Goal: Task Accomplishment & Management: Manage account settings

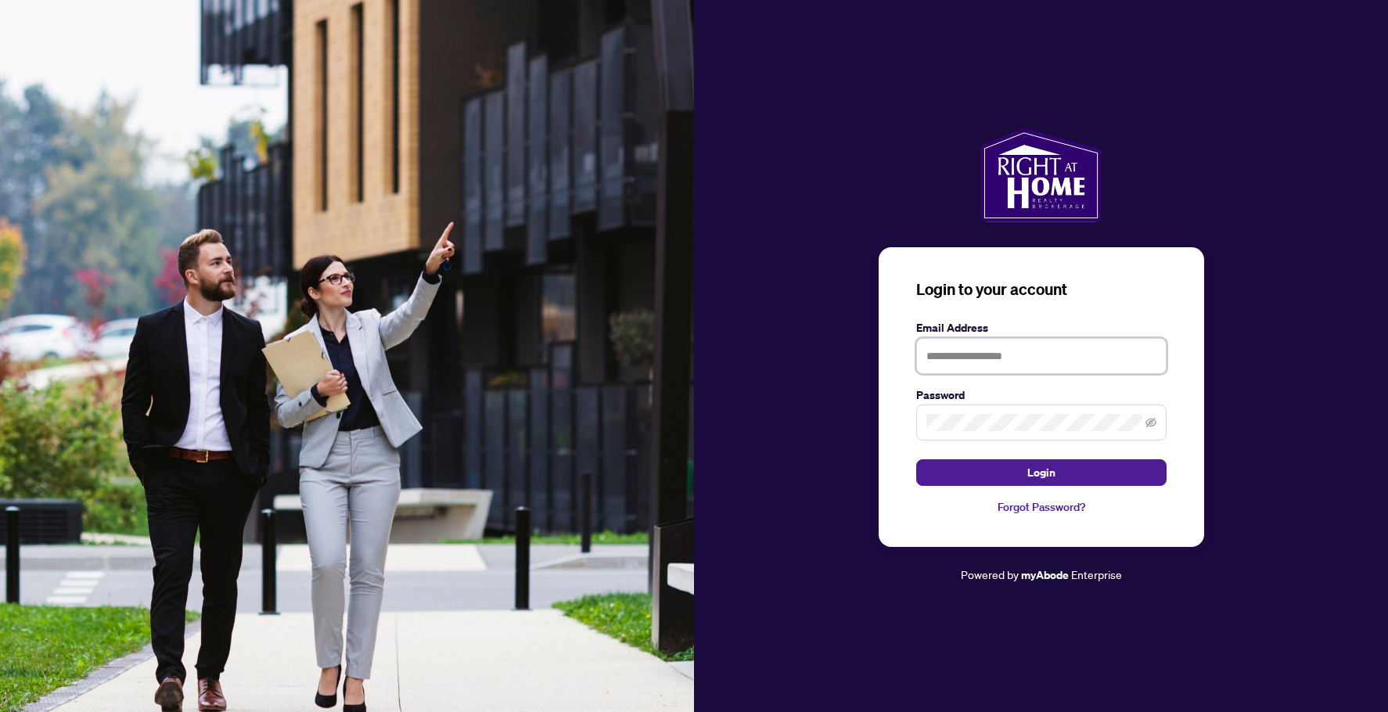
click at [954, 358] on input "text" at bounding box center [1041, 356] width 250 height 36
type input "**********"
click at [1042, 465] on span "Login" at bounding box center [1041, 472] width 28 height 25
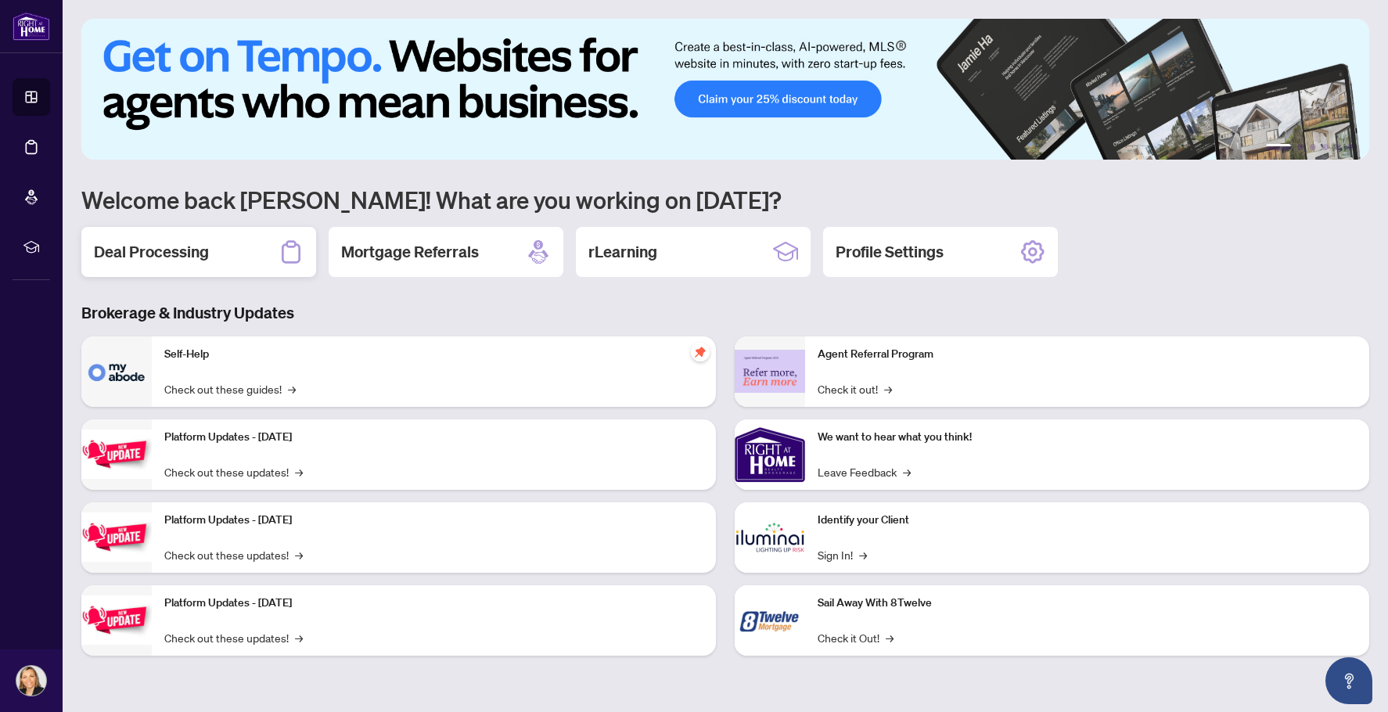
click at [167, 254] on h2 "Deal Processing" at bounding box center [151, 252] width 115 height 22
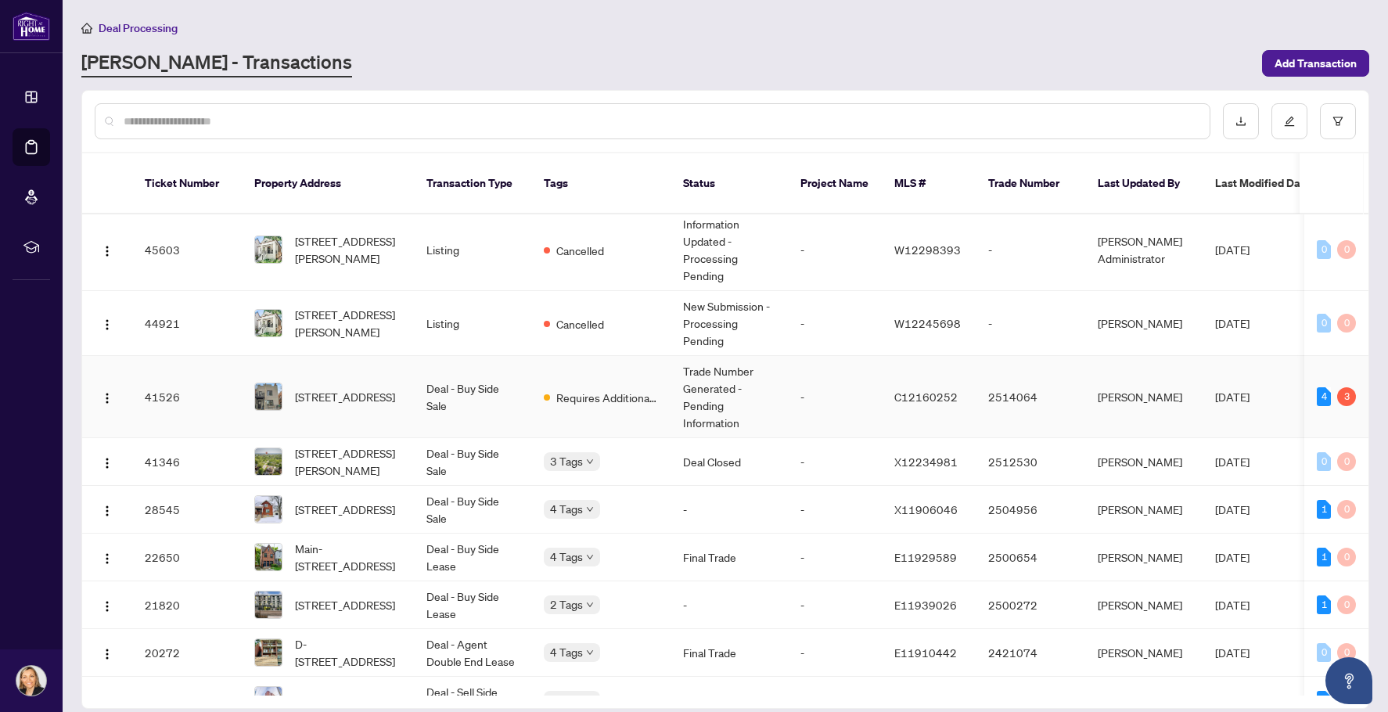
scroll to position [268, 0]
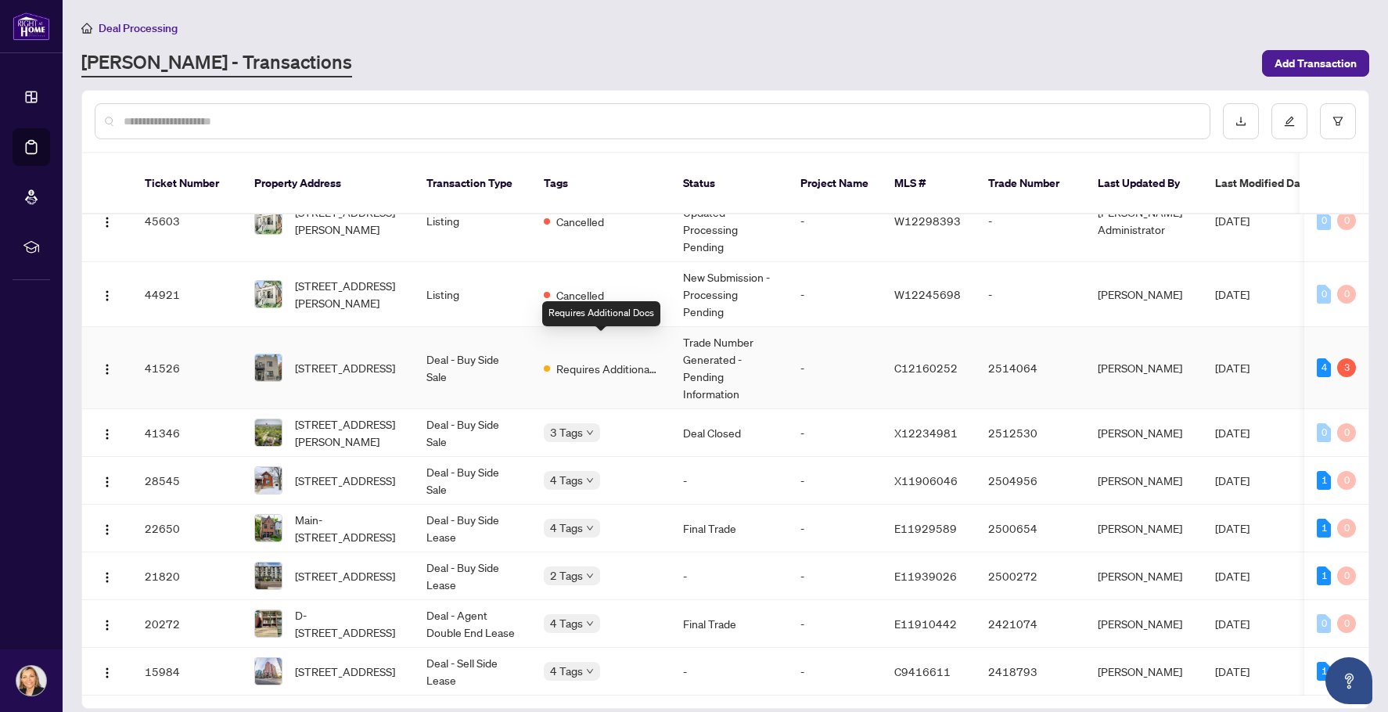
click at [583, 360] on span "Requires Additional Docs" at bounding box center [607, 368] width 102 height 17
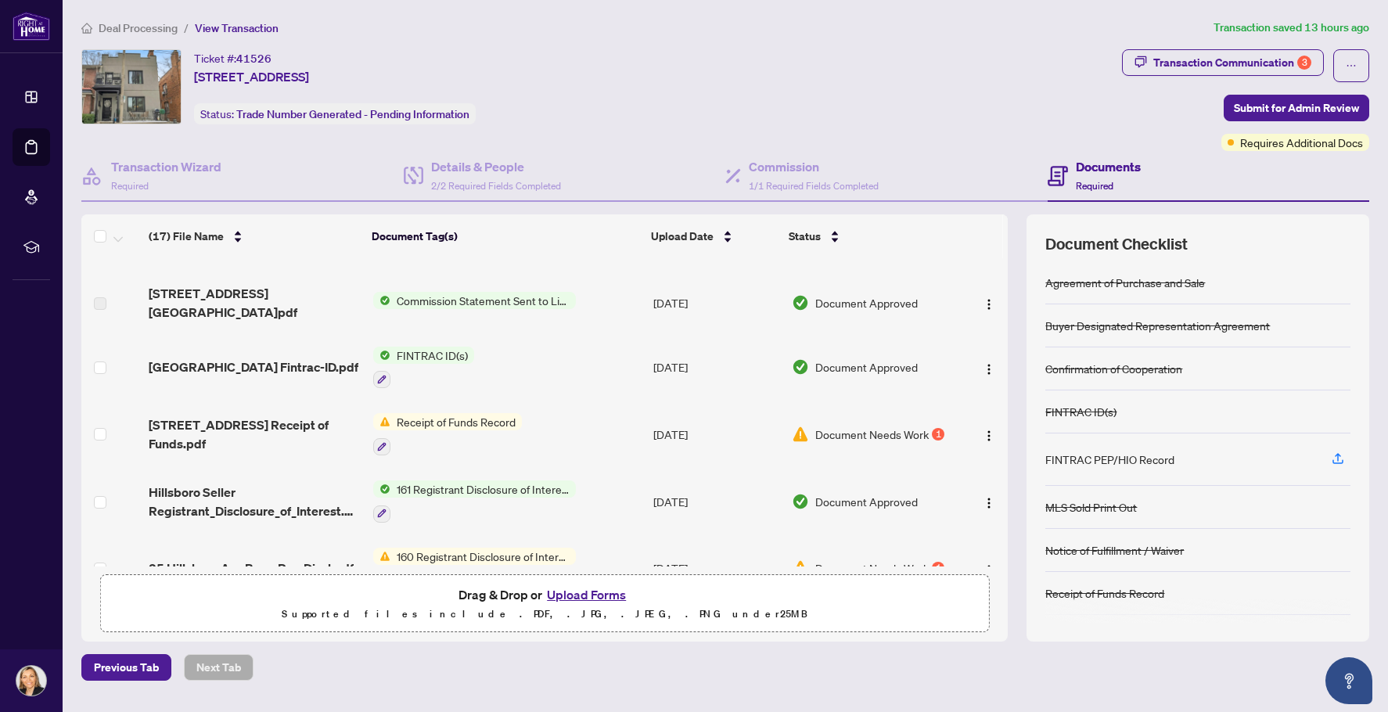
scroll to position [403, 0]
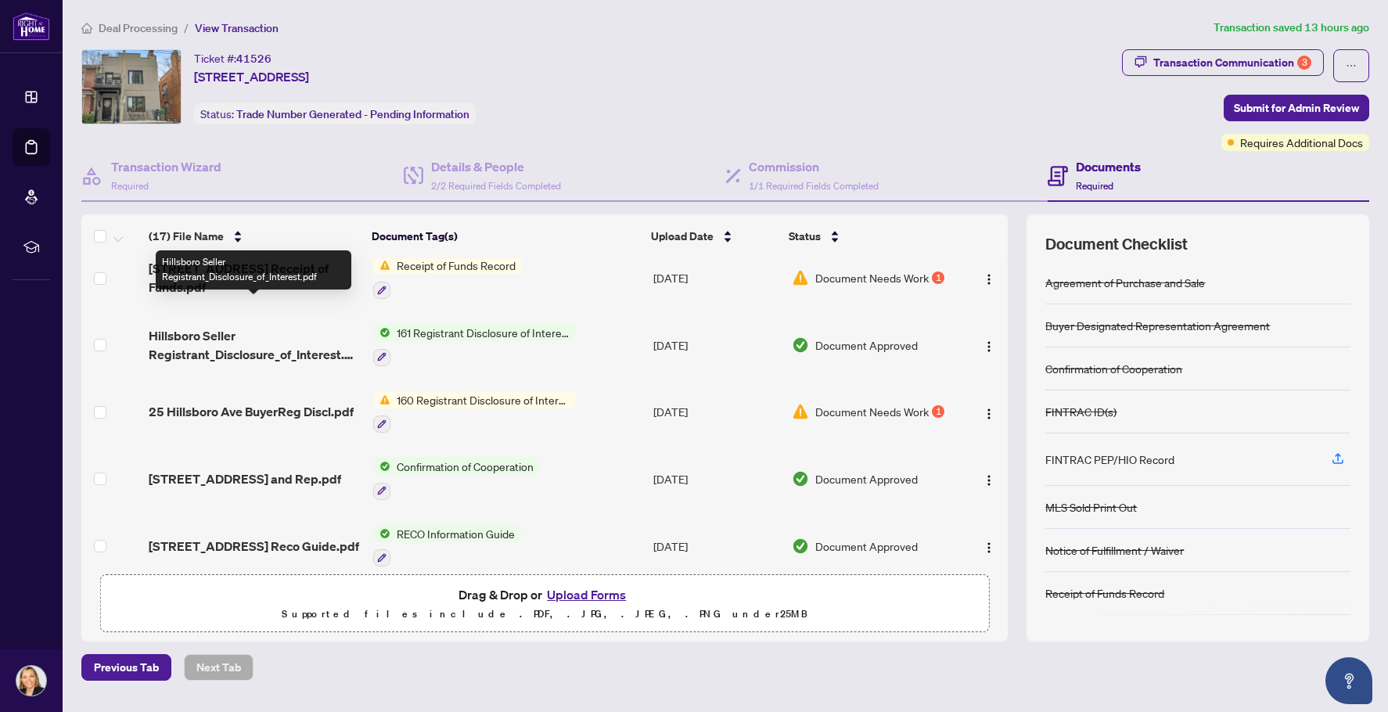
click at [228, 326] on span "Hillsboro Seller Registrant_Disclosure_of_Interest.pdf" at bounding box center [255, 345] width 212 height 38
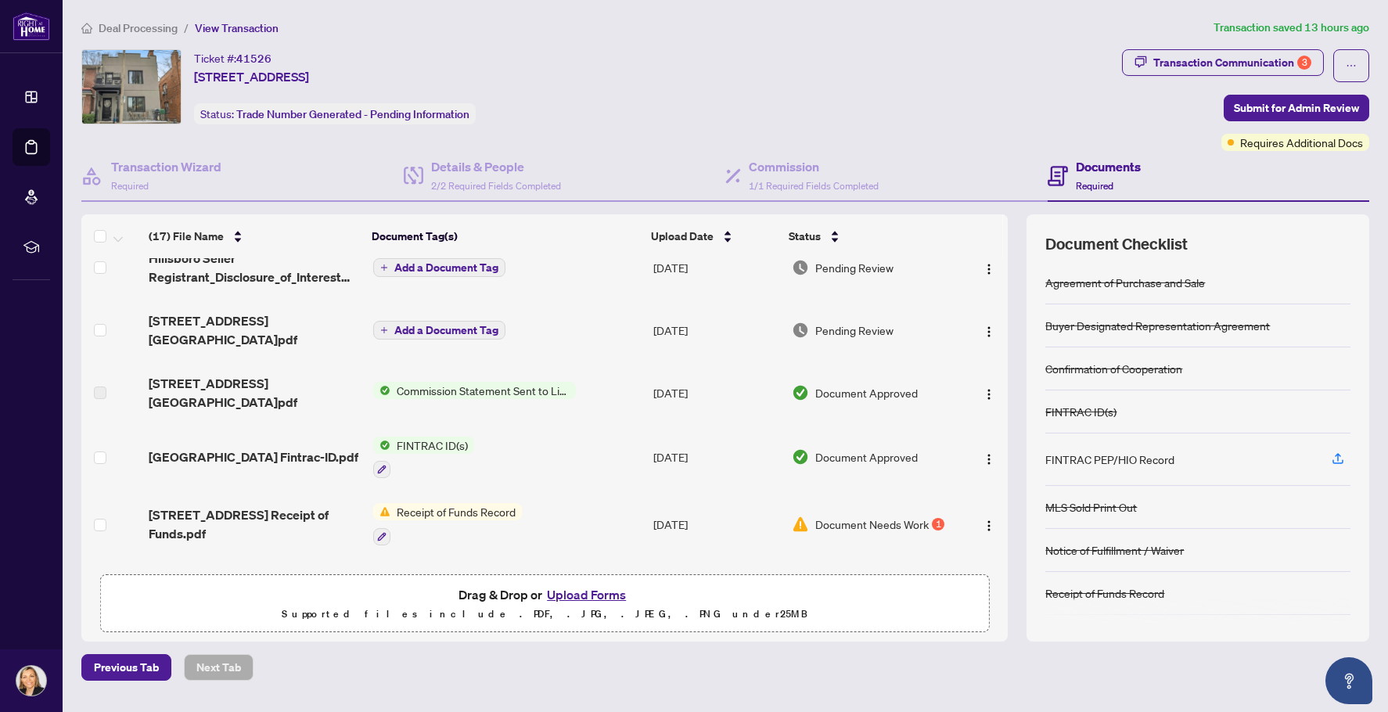
scroll to position [93, 0]
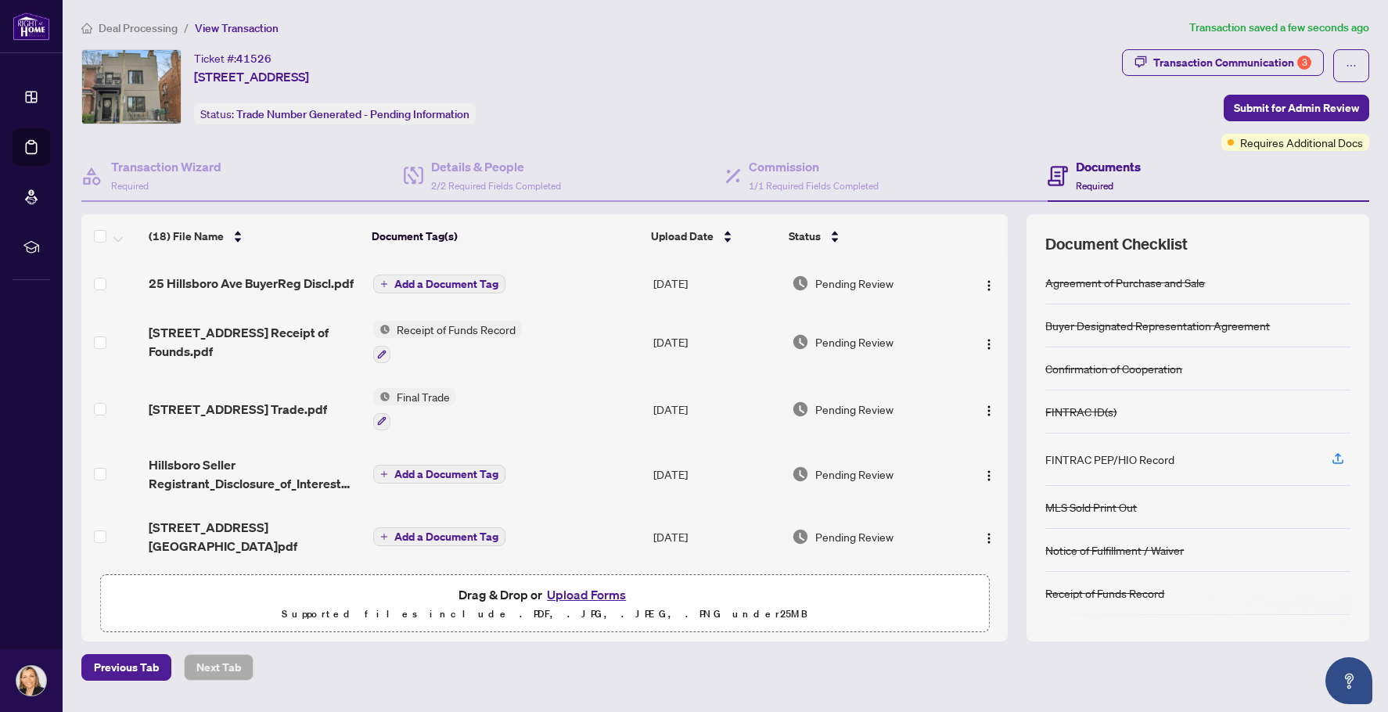
click at [454, 280] on span "Add a Document Tag" at bounding box center [446, 283] width 104 height 11
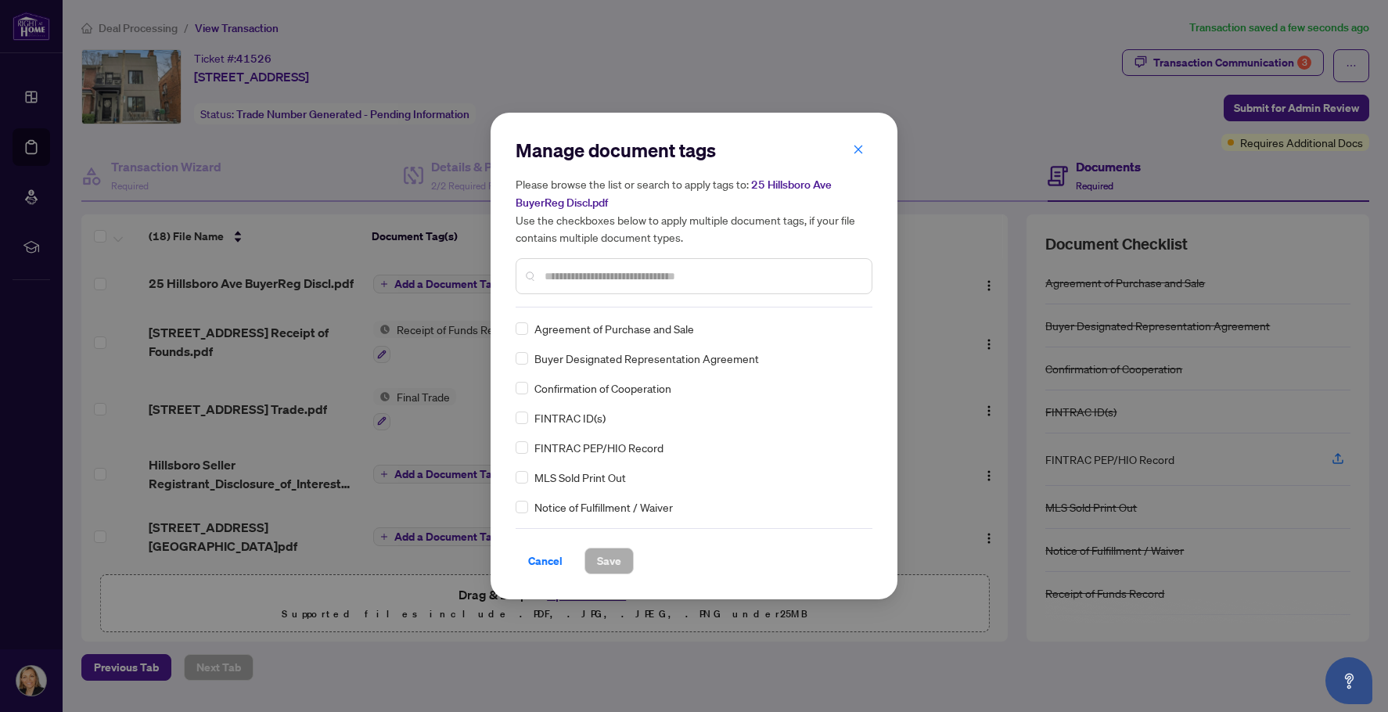
scroll to position [156, 0]
click at [562, 269] on input "text" at bounding box center [701, 276] width 314 height 17
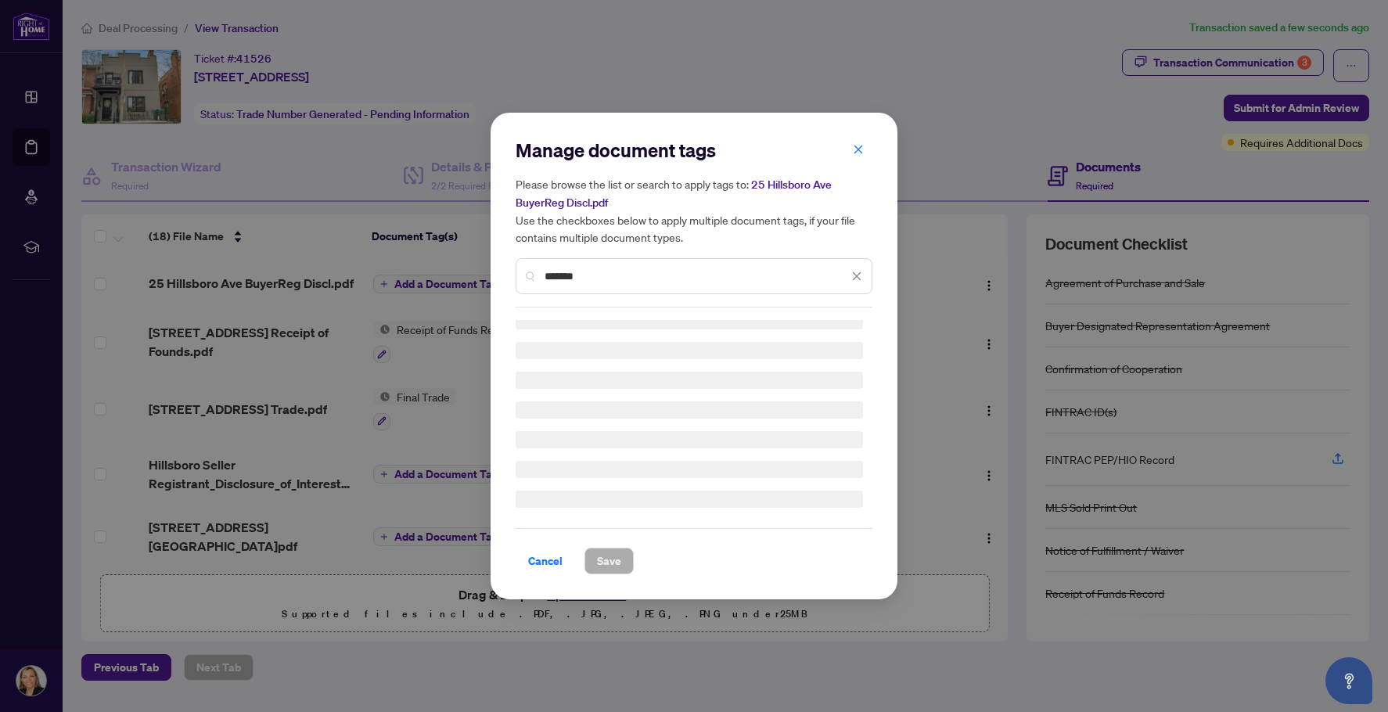
scroll to position [0, 0]
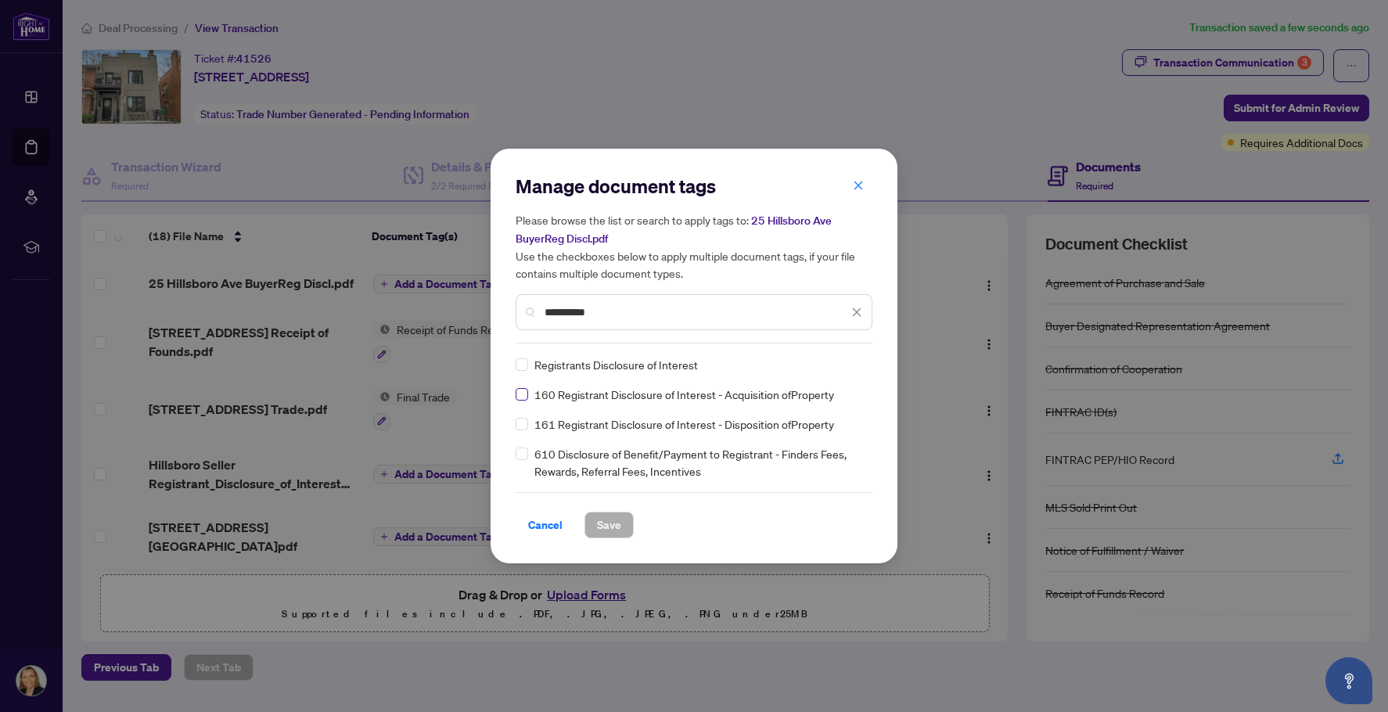
type input "**********"
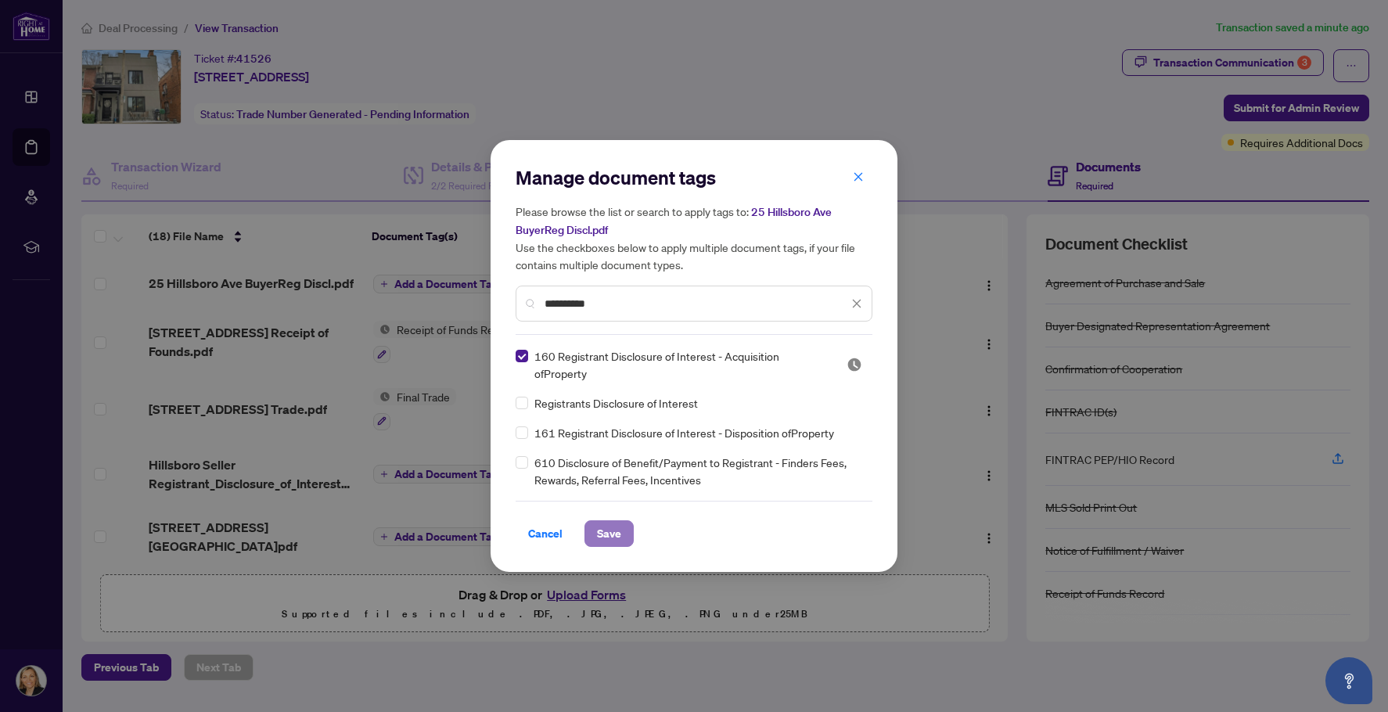
click at [605, 538] on span "Save" at bounding box center [609, 533] width 24 height 25
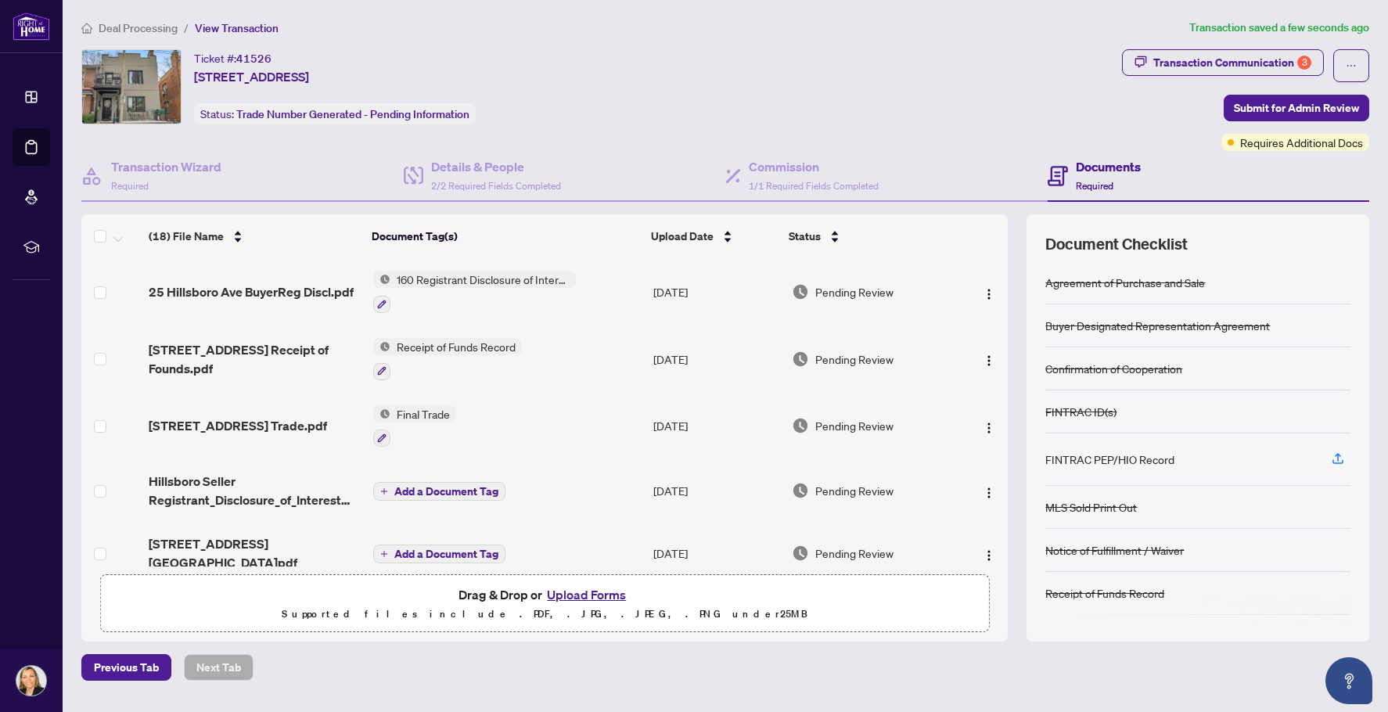
scroll to position [78, 0]
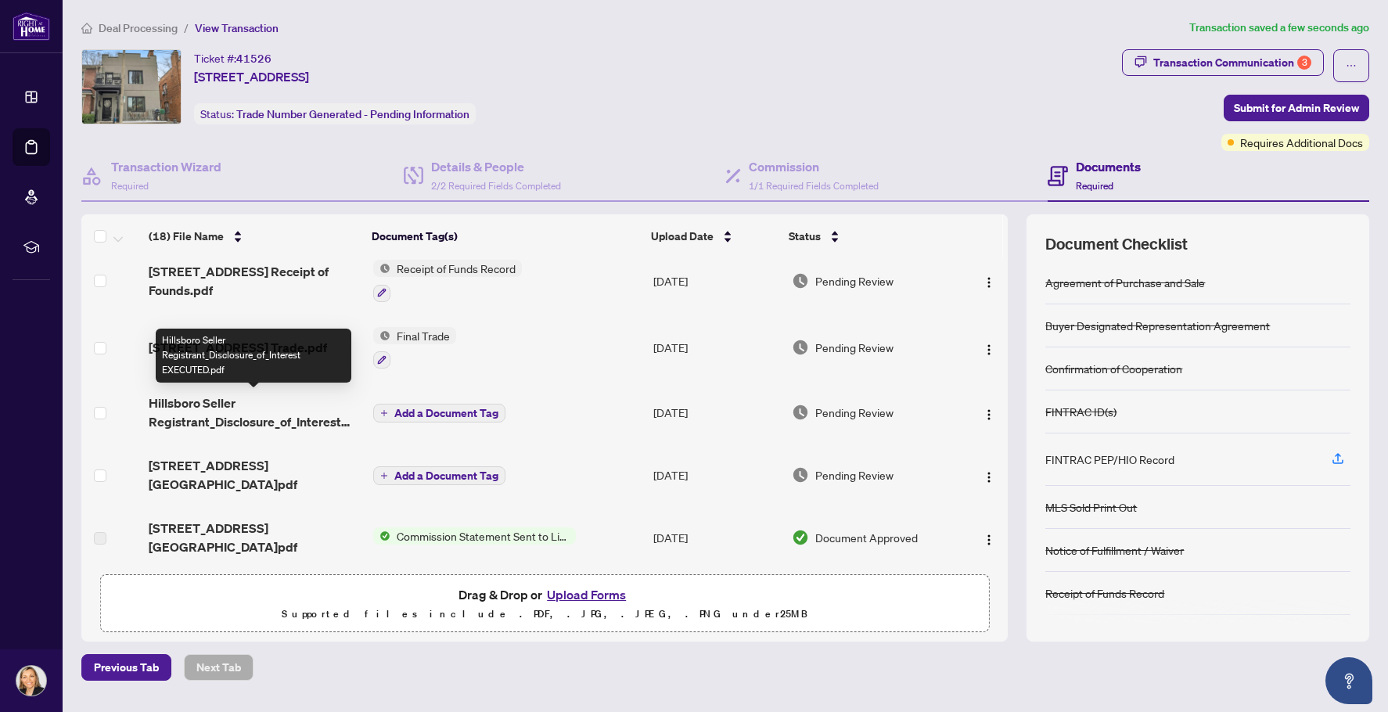
click at [238, 421] on span "Hillsboro Seller Registrant_Disclosure_of_Interest EXECUTED.pdf" at bounding box center [255, 412] width 212 height 38
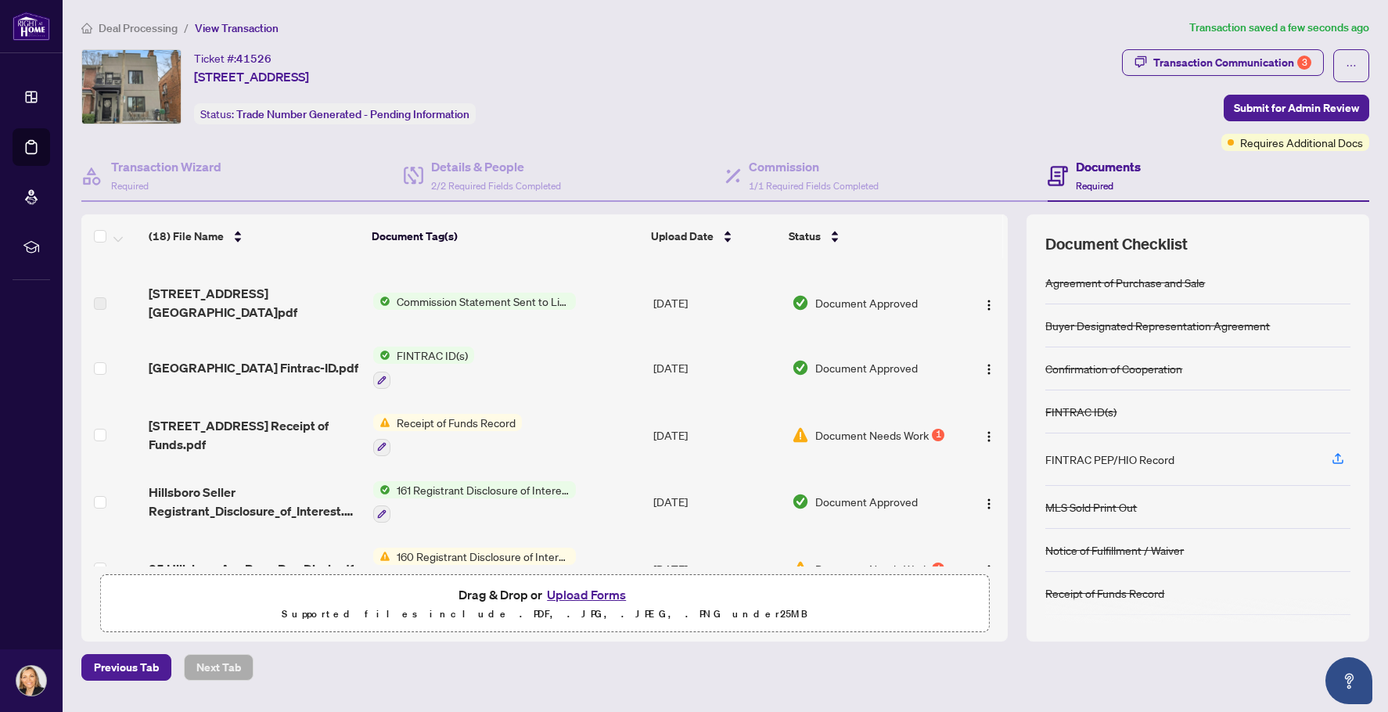
scroll to position [391, 0]
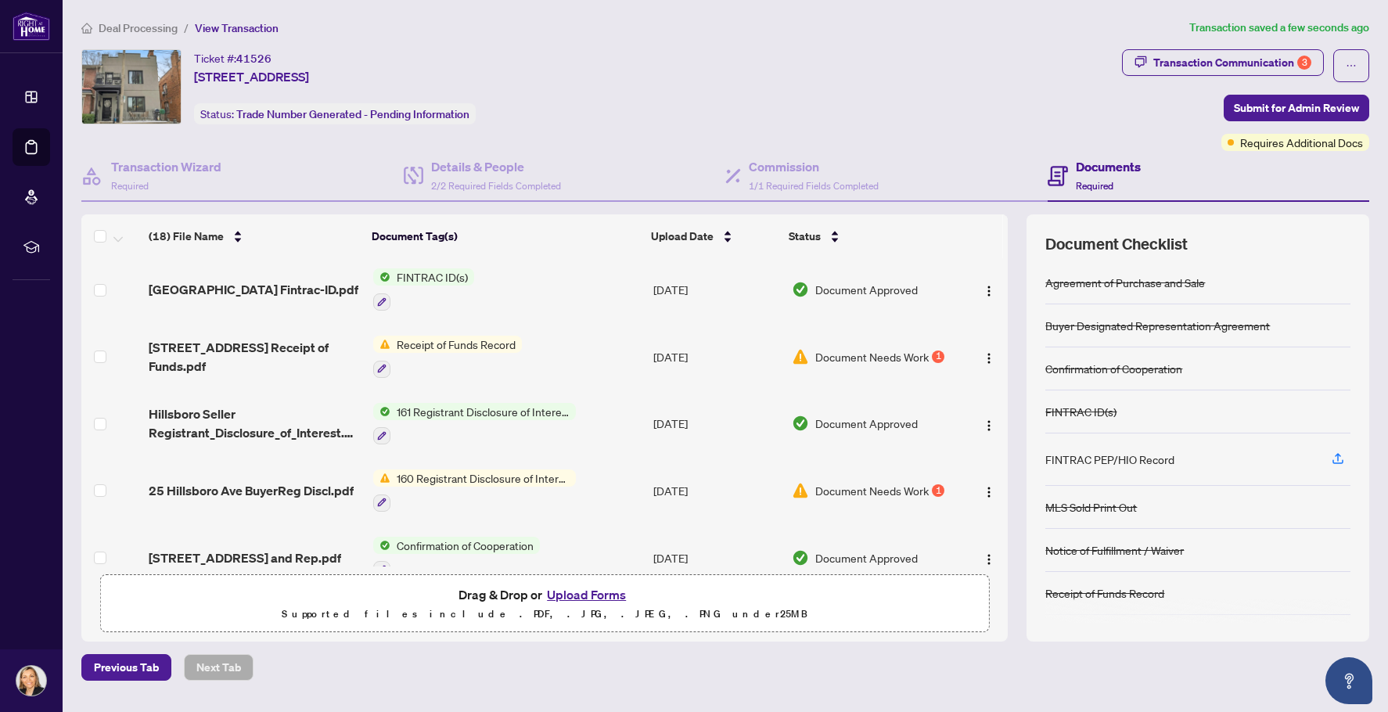
click at [494, 403] on span "161 Registrant Disclosure of Interest - Disposition ofProperty" at bounding box center [482, 411] width 185 height 17
click at [253, 407] on span "Hillsboro Seller Registrant_Disclosure_of_Interest.pdf" at bounding box center [255, 423] width 212 height 38
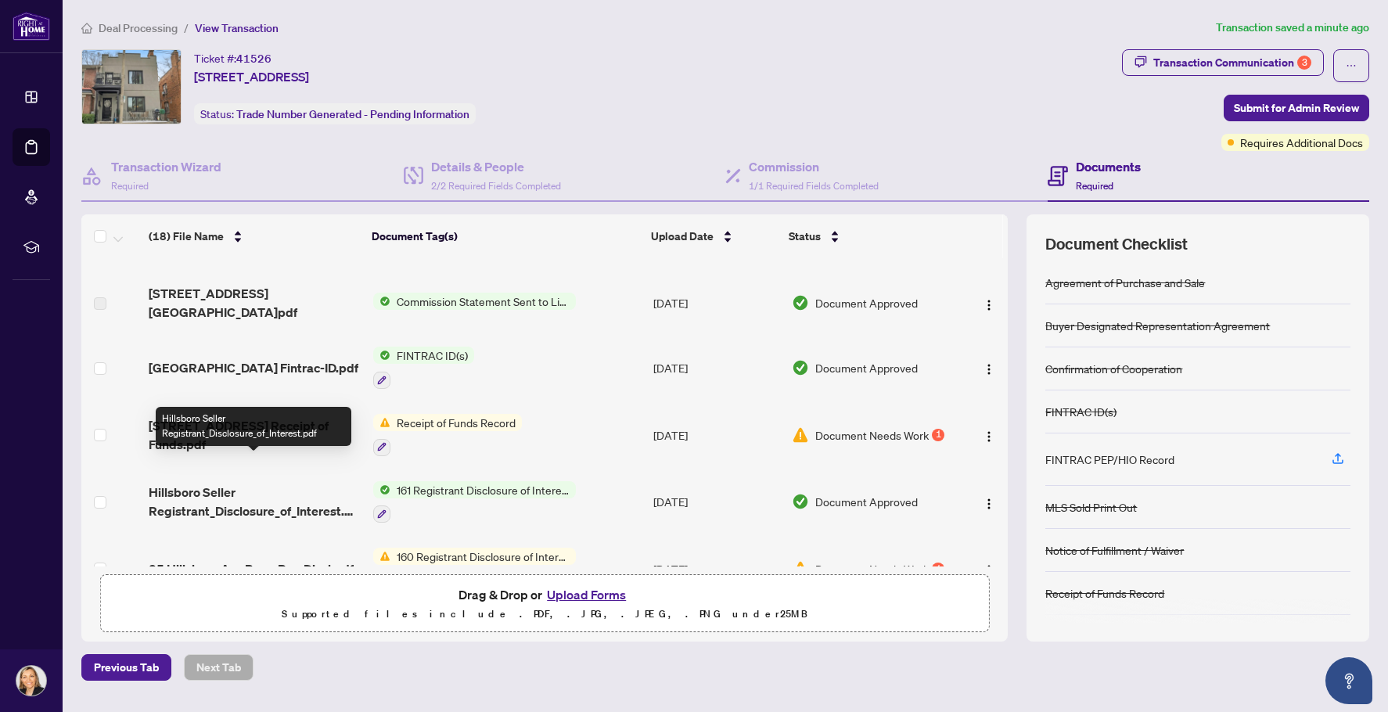
scroll to position [391, 0]
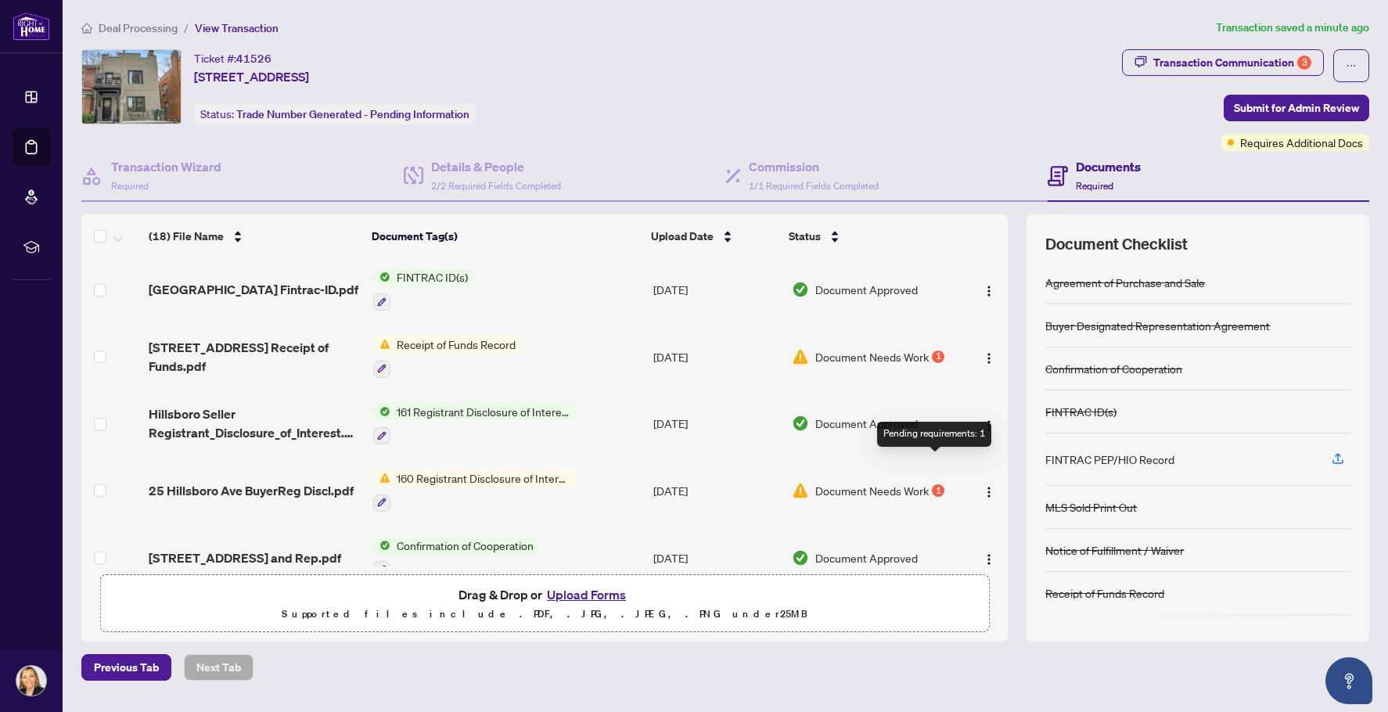
click at [933, 484] on div "1" at bounding box center [938, 490] width 13 height 13
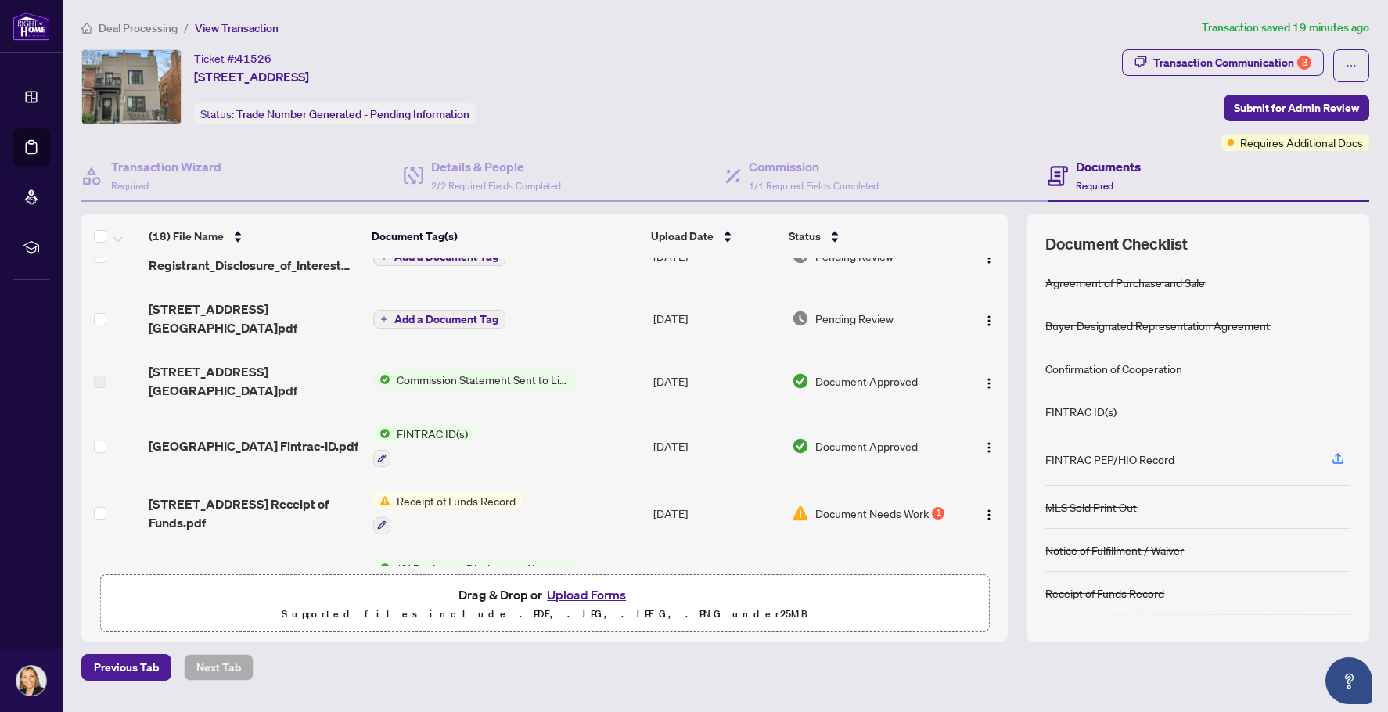
scroll to position [469, 0]
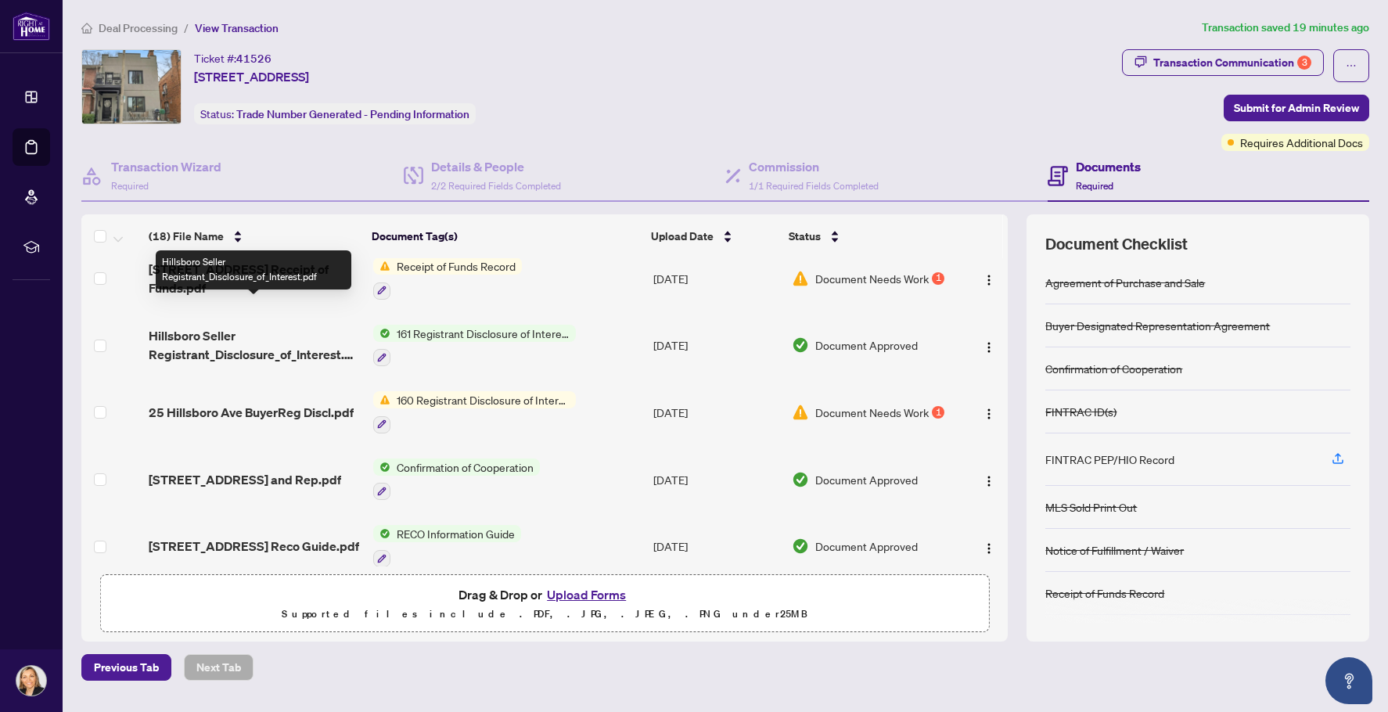
click at [240, 329] on span "Hillsboro Seller Registrant_Disclosure_of_Interest.pdf" at bounding box center [255, 345] width 212 height 38
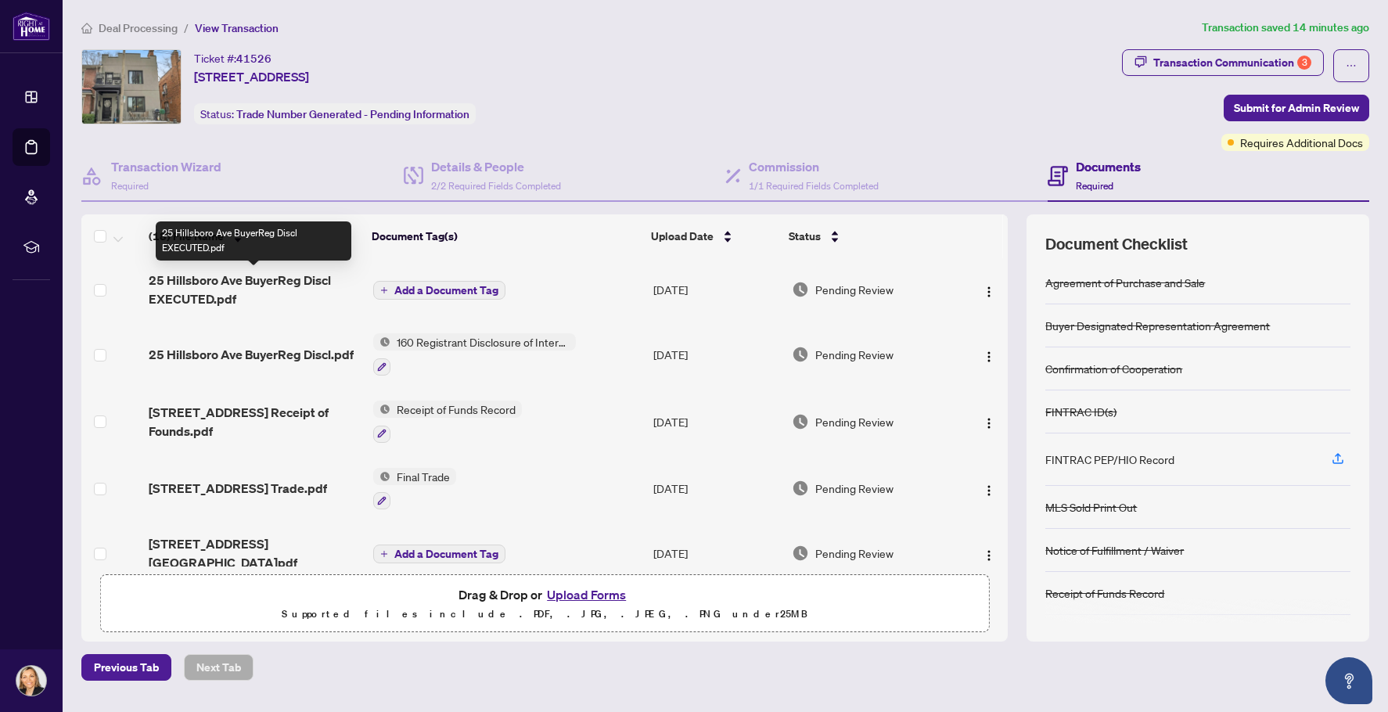
click at [231, 284] on span "25 Hillsboro Ave BuyerReg Discl EXECUTED.pdf" at bounding box center [255, 290] width 212 height 38
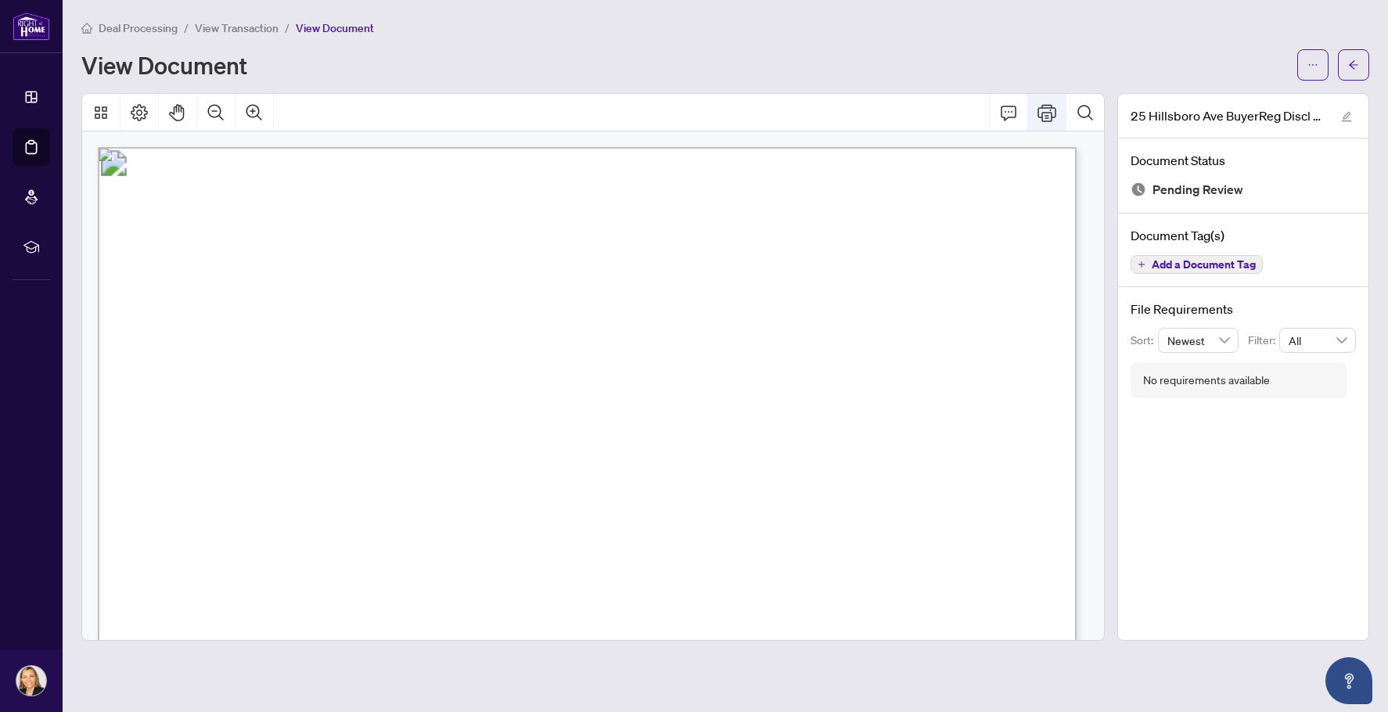
click at [1047, 117] on icon "Print" at bounding box center [1046, 112] width 19 height 17
